Goal: Find specific page/section: Find specific page/section

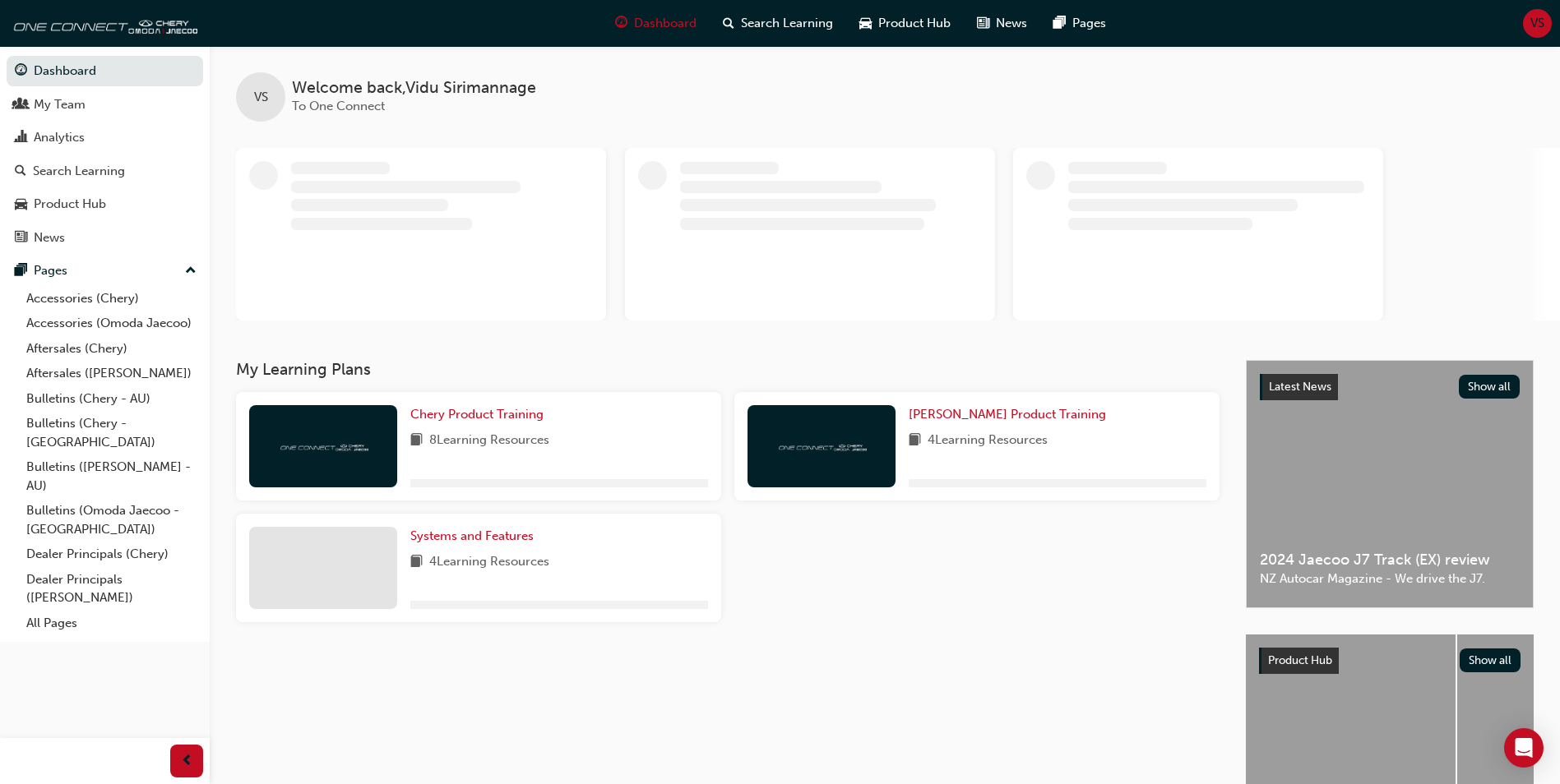
click at [1545, 21] on div "VS" at bounding box center [1537, 23] width 28 height 28
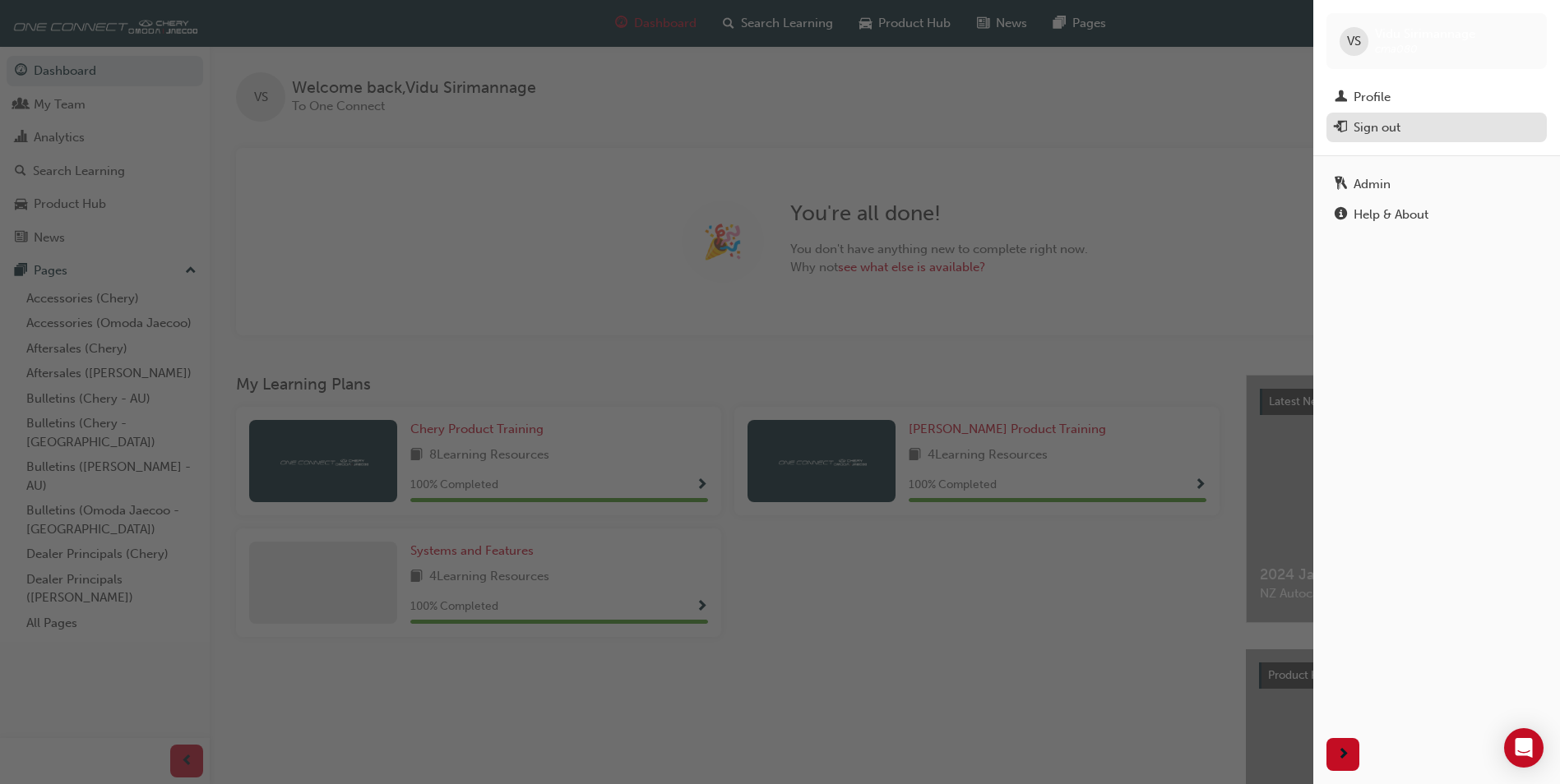
click at [1396, 128] on div "Sign out" at bounding box center [1378, 127] width 47 height 19
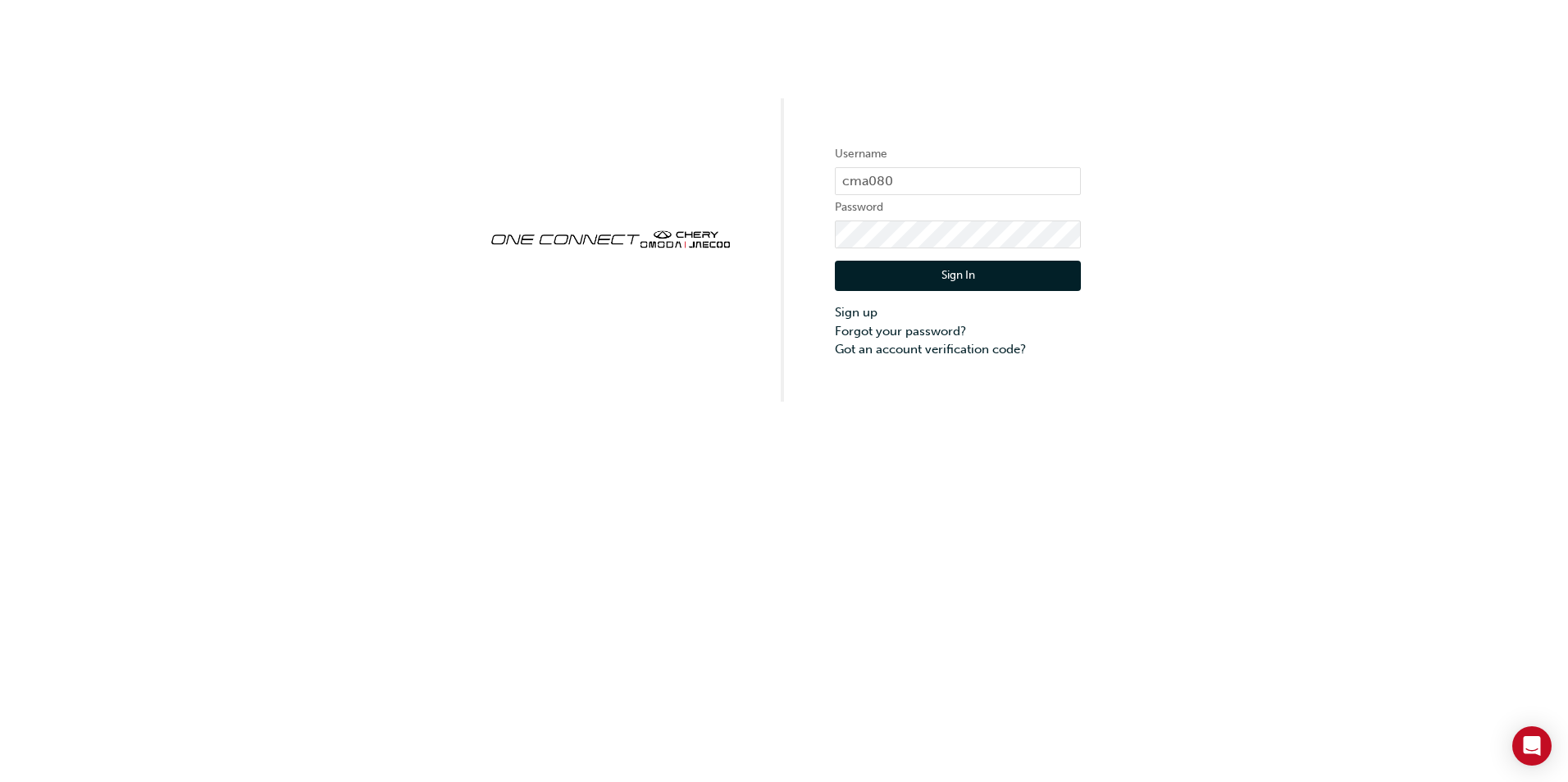
click at [957, 282] on button "Sign In" at bounding box center [958, 276] width 246 height 31
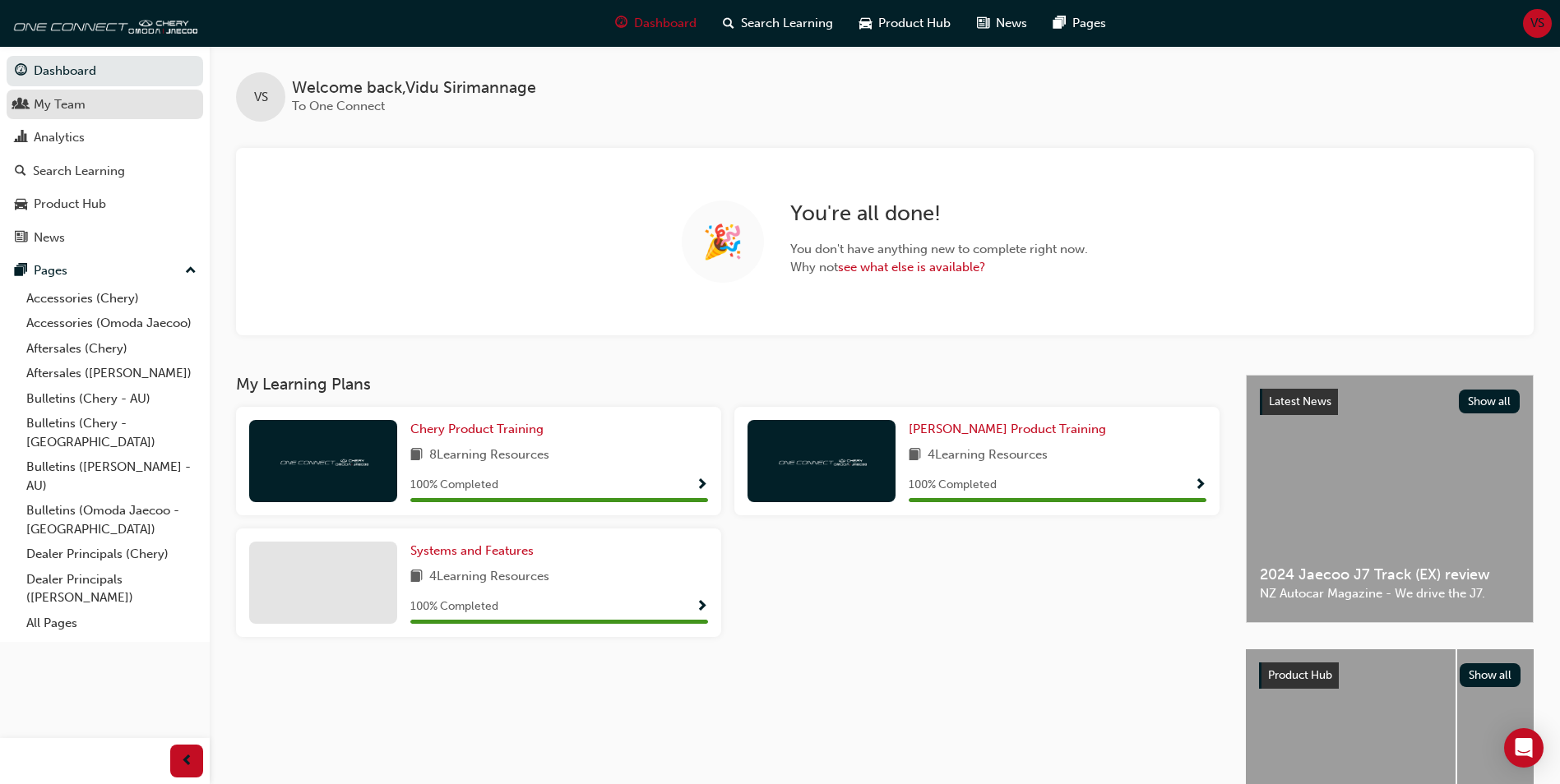
click at [55, 100] on div "My Team" at bounding box center [59, 104] width 52 height 19
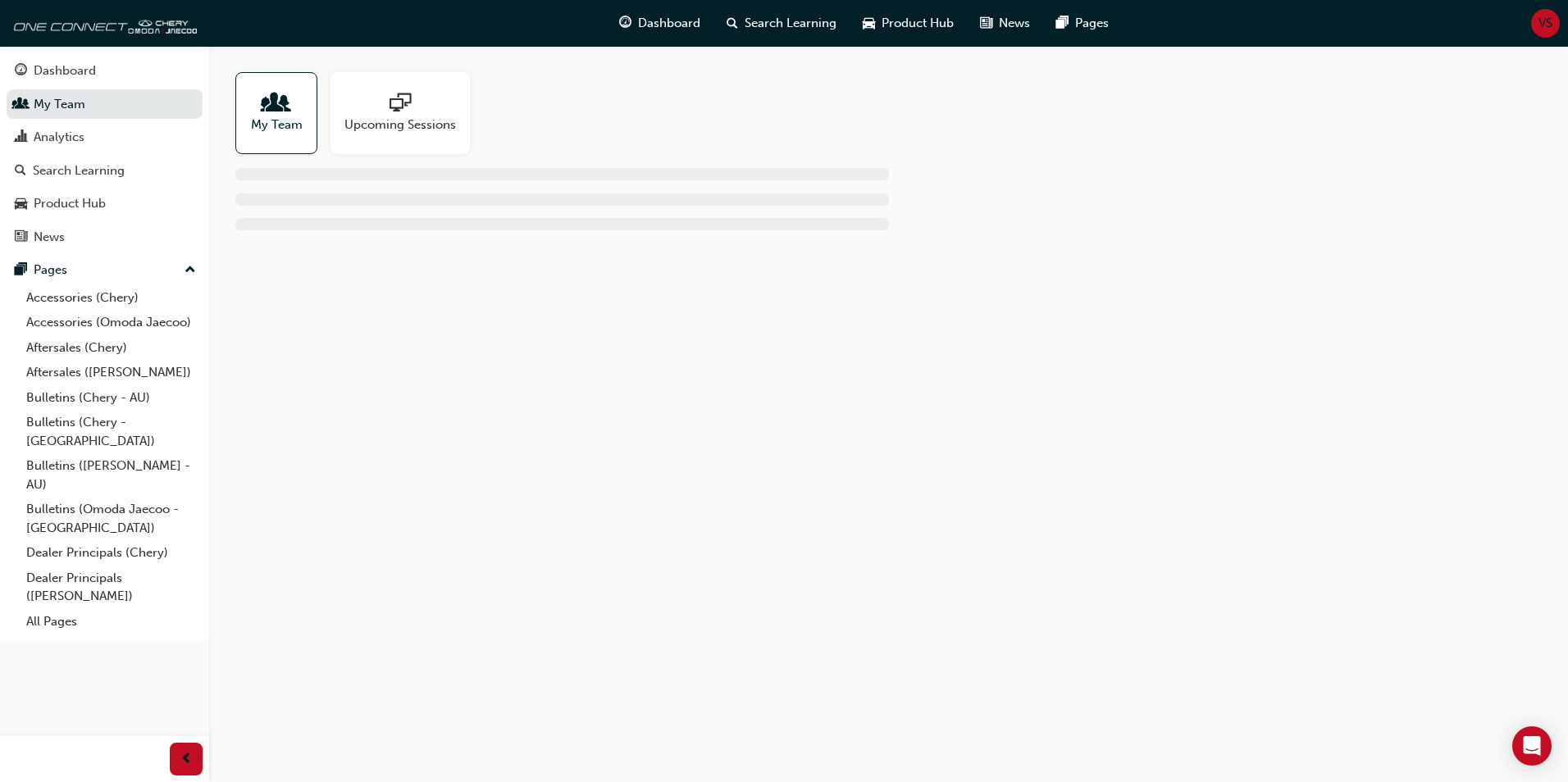
click at [284, 112] on span "people-icon" at bounding box center [276, 104] width 21 height 23
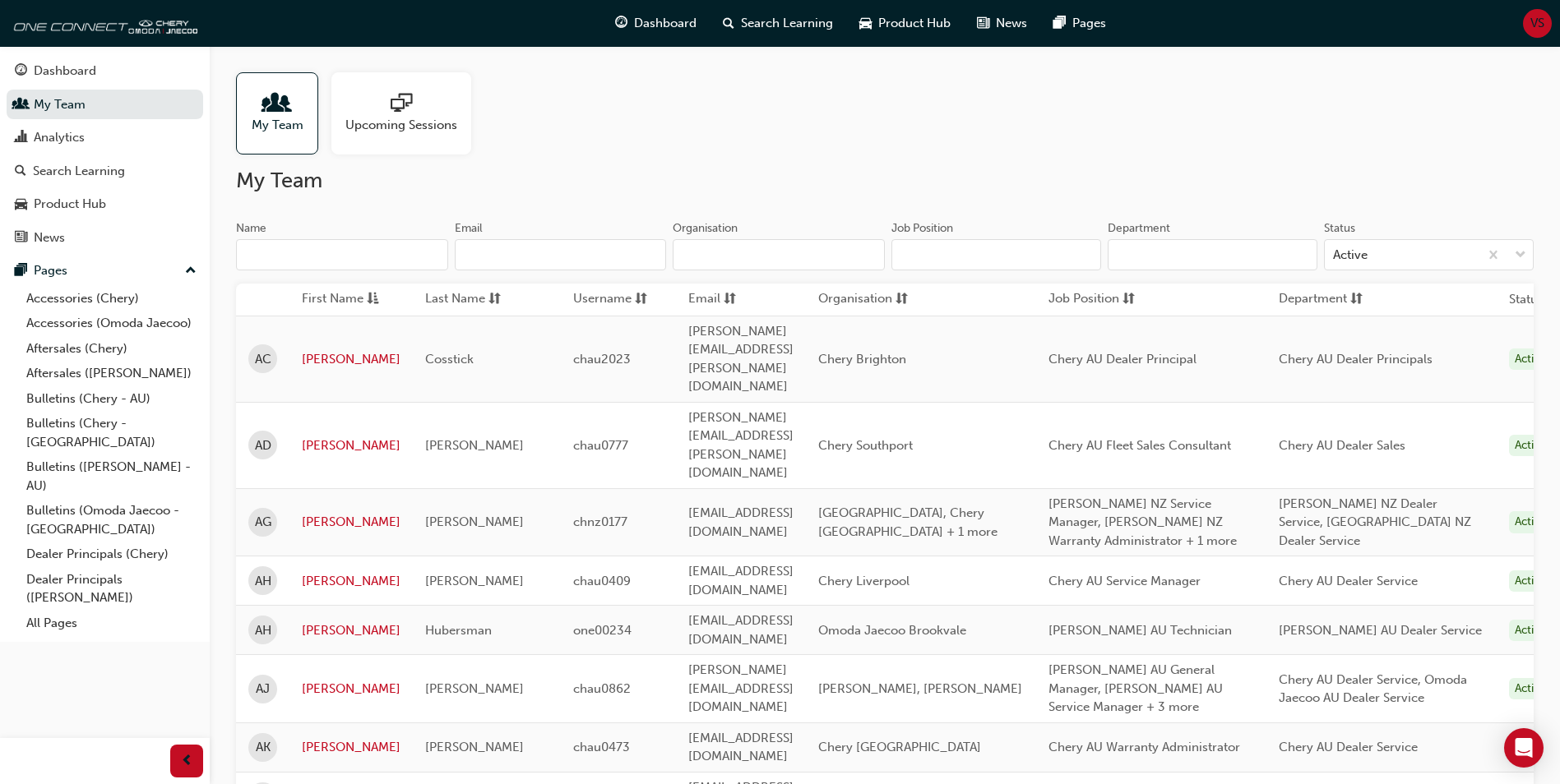
click at [295, 247] on input "Name" at bounding box center [342, 254] width 213 height 31
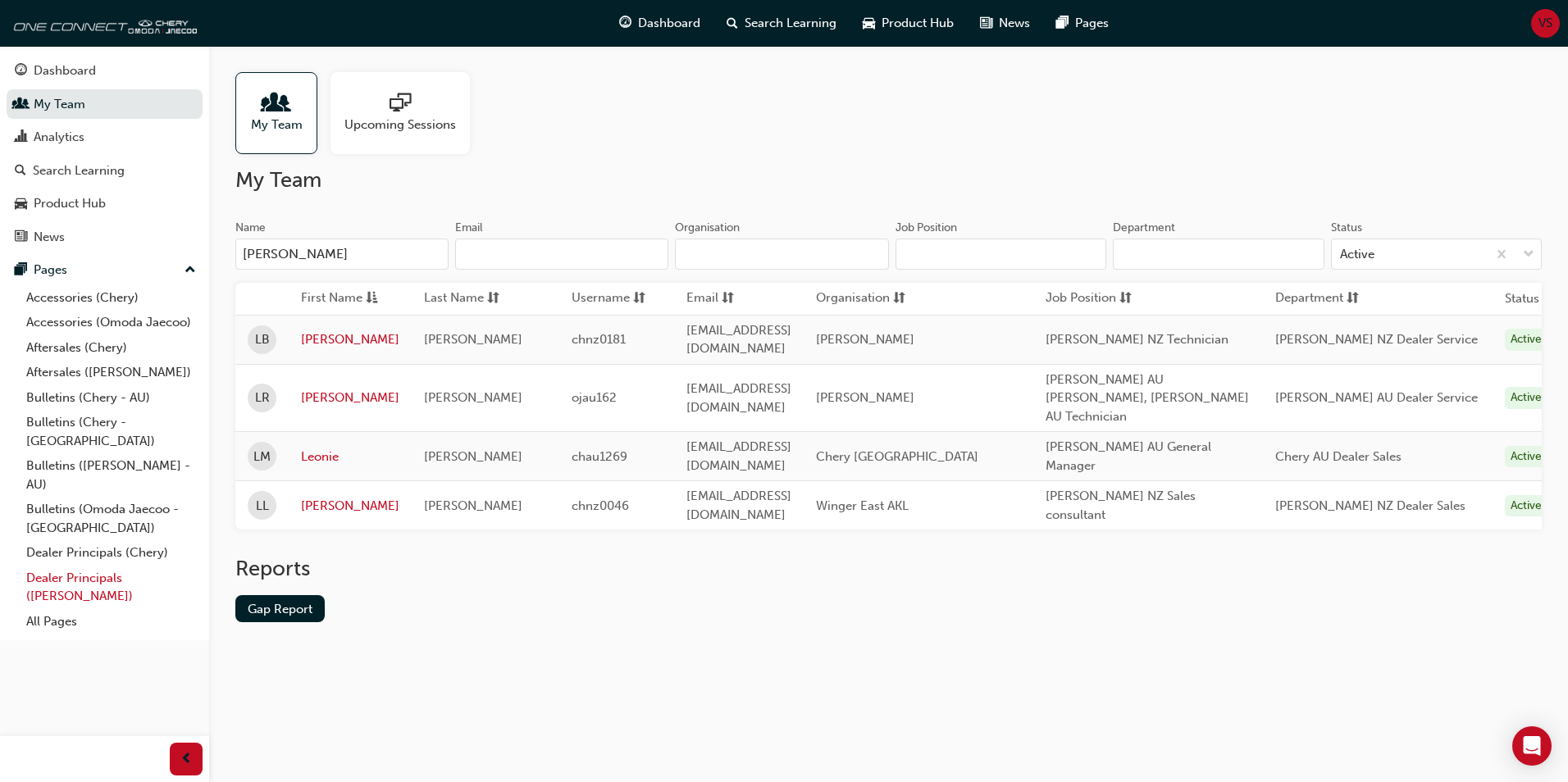
type input "[PERSON_NAME]"
